Goal: Task Accomplishment & Management: Use online tool/utility

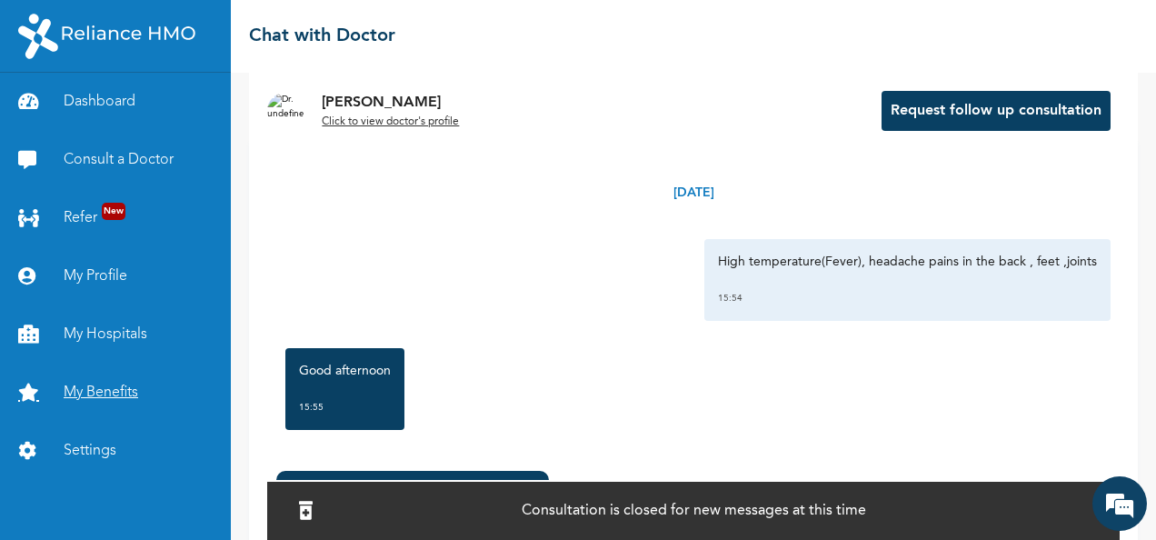
click at [129, 391] on link "My Benefits" at bounding box center [115, 393] width 231 height 58
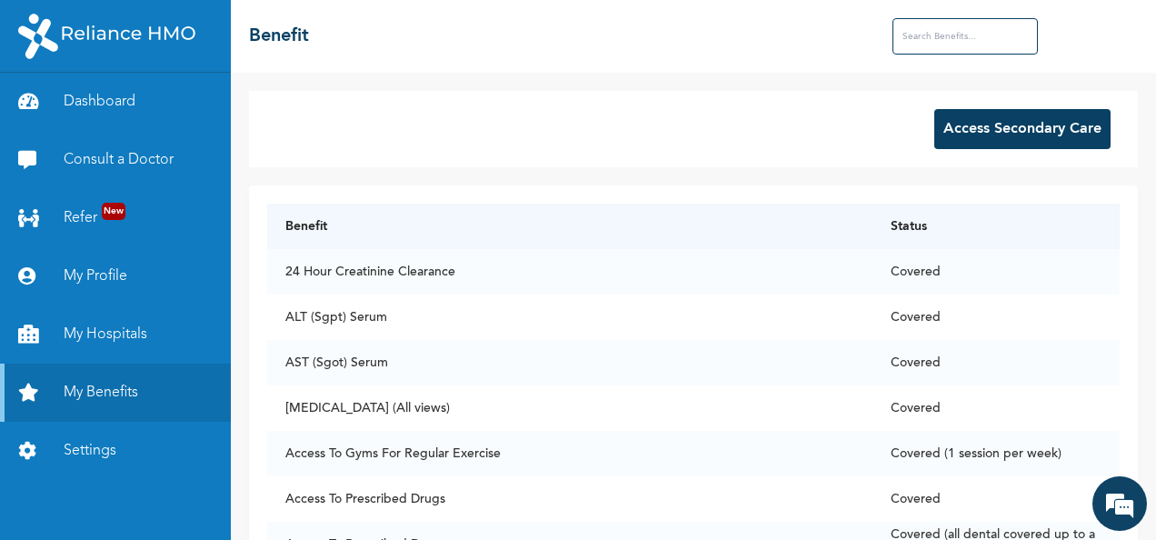
click at [1028, 117] on button "Access Secondary Care" at bounding box center [1022, 129] width 176 height 40
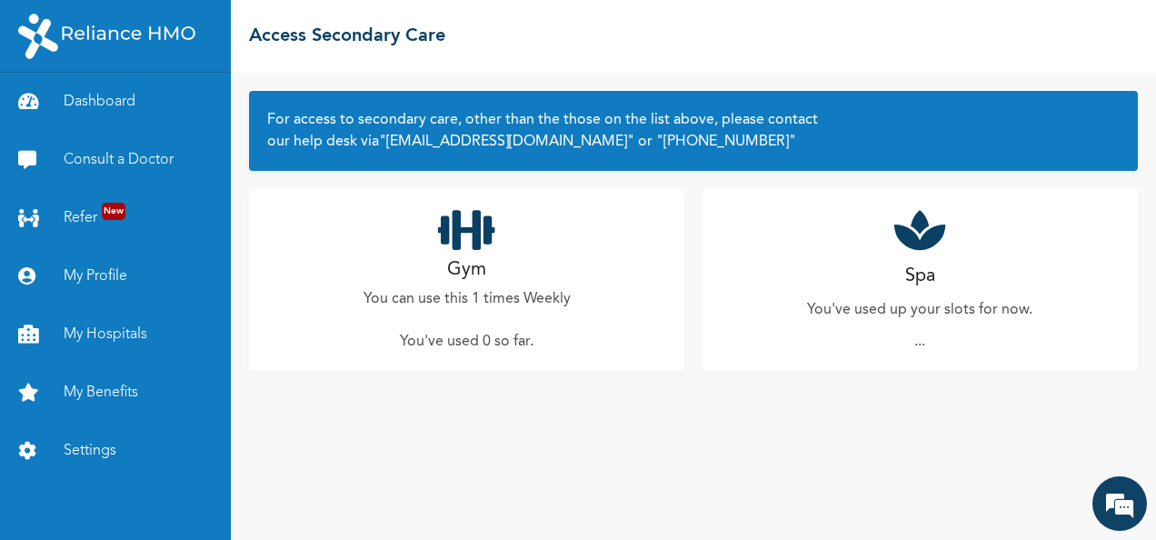
click at [533, 236] on div "Gym You can use this 1 times Weekly You've used 0 so far ." at bounding box center [466, 280] width 435 height 182
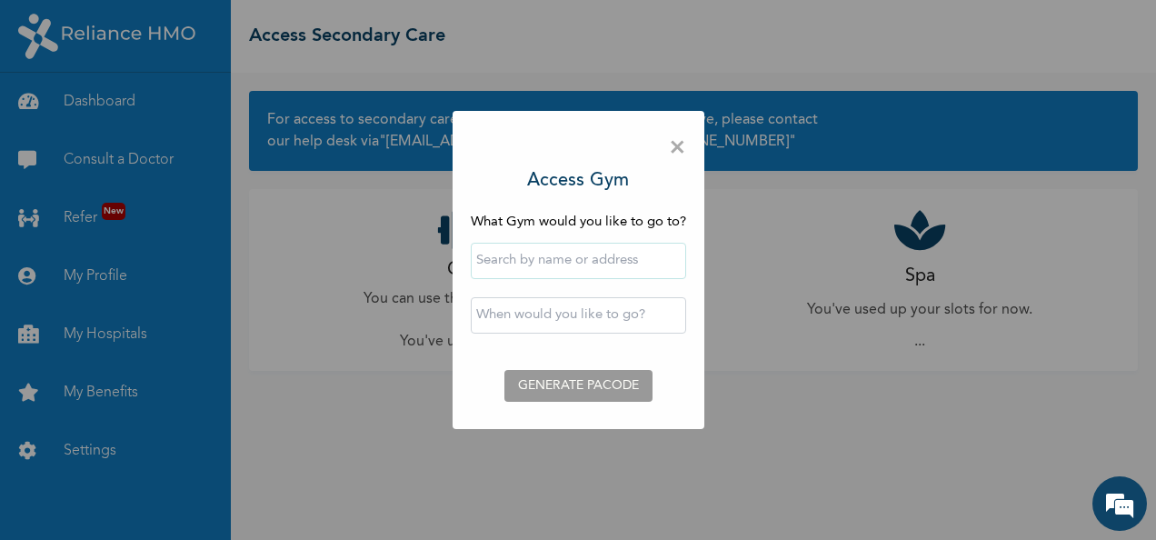
click at [554, 266] on input "text" at bounding box center [578, 261] width 215 height 36
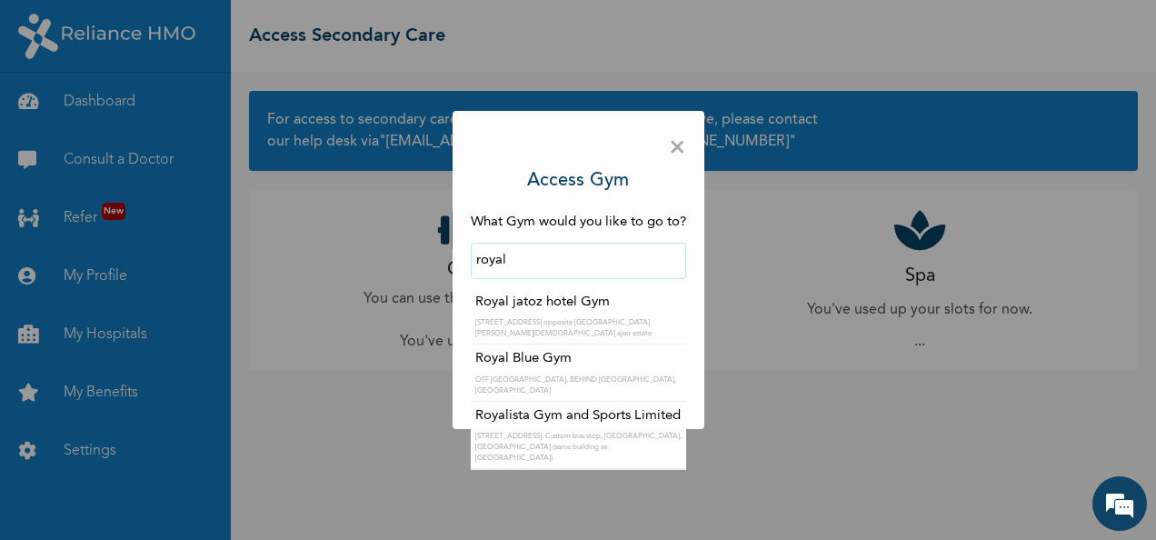
type input "Royal Blue Gym"
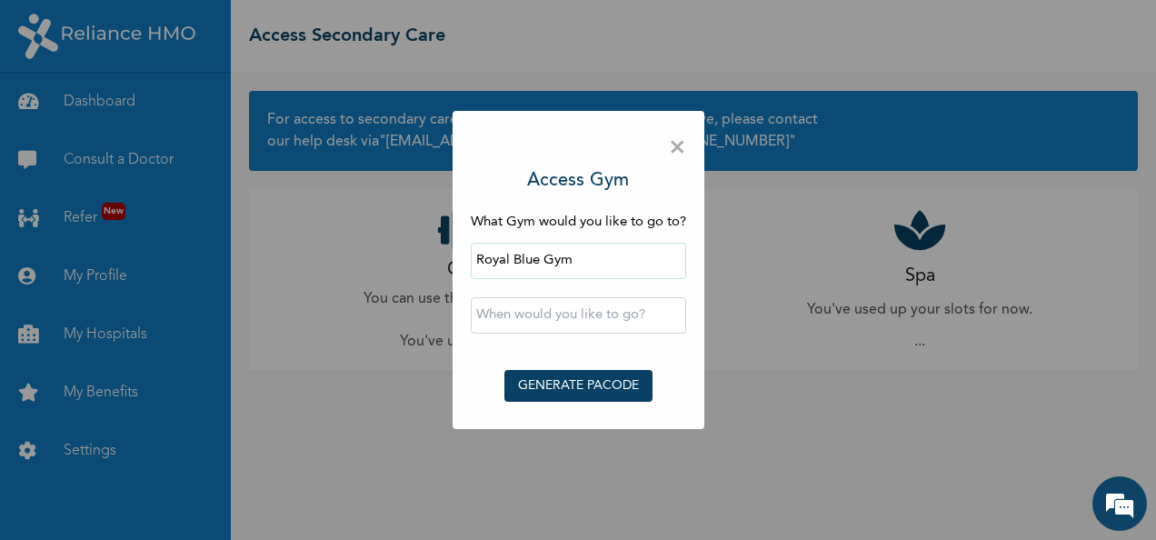
click at [518, 325] on input "text" at bounding box center [578, 315] width 215 height 36
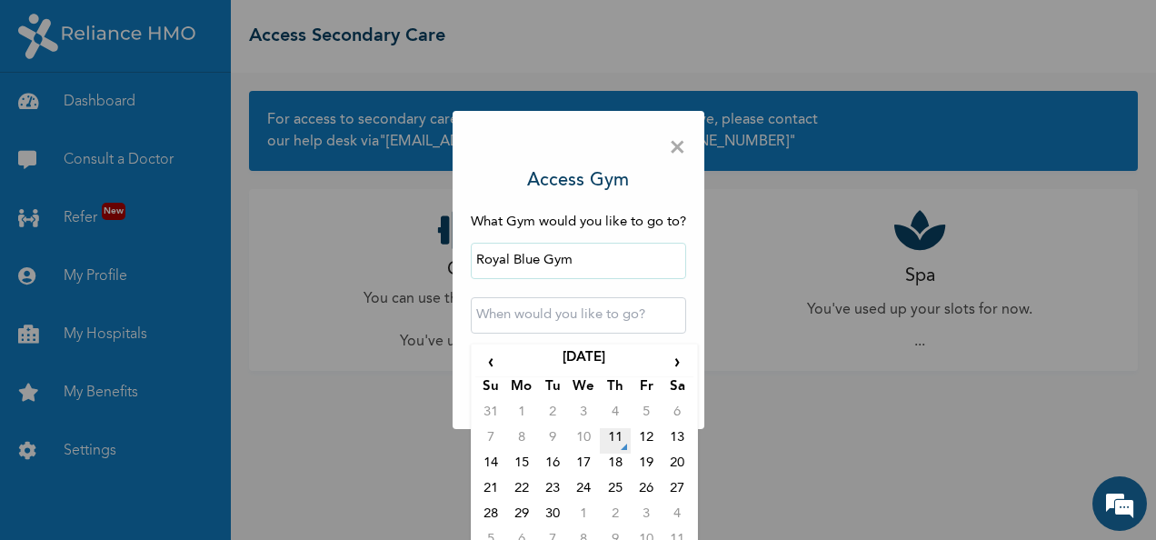
click at [613, 434] on td "11" at bounding box center [615, 440] width 31 height 25
type input "[DATE] 12:00 AM"
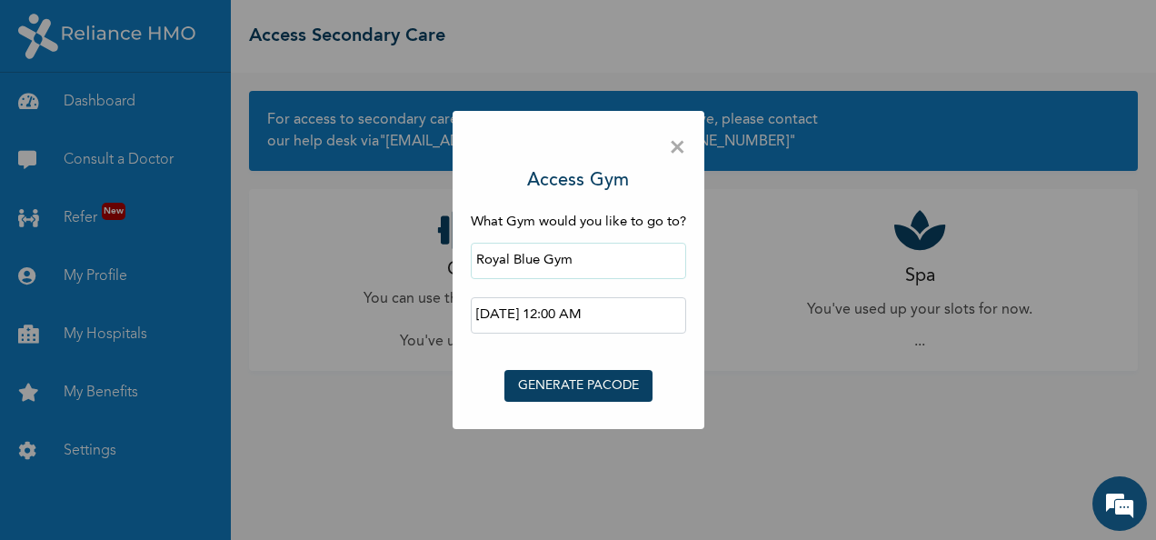
click at [594, 384] on button "GENERATE PACODE" at bounding box center [578, 386] width 148 height 32
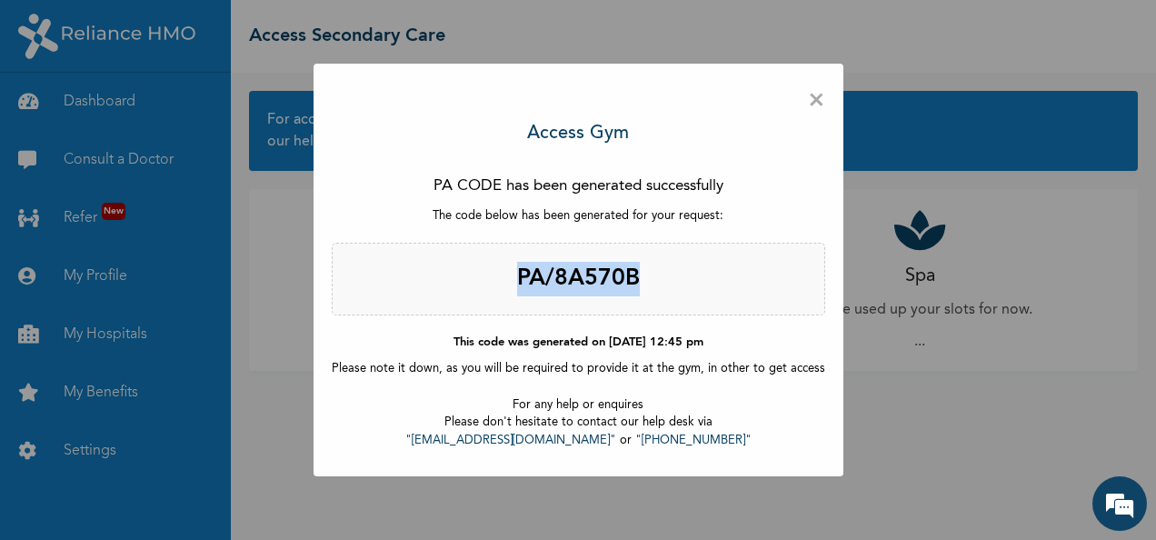
drag, startPoint x: 514, startPoint y: 288, endPoint x: 645, endPoint y: 304, distance: 132.7
click at [645, 304] on h2 "PA/8A570B" at bounding box center [579, 279] width 494 height 73
copy h2 "PA/8A570B"
